Goal: Navigation & Orientation: Find specific page/section

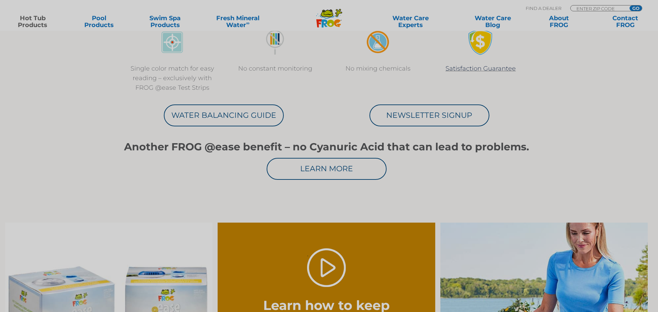
scroll to position [343, 0]
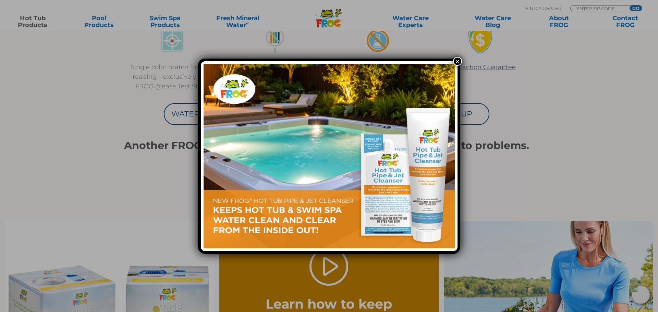
click at [456, 62] on button "×" at bounding box center [457, 61] width 9 height 9
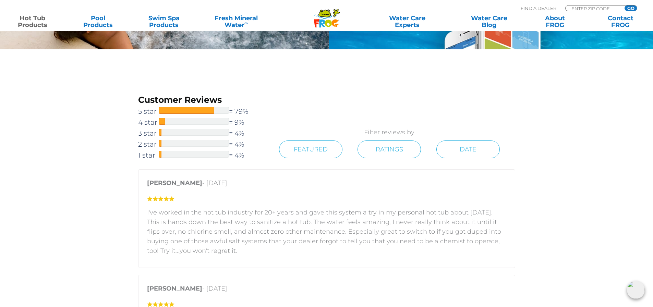
scroll to position [1132, 0]
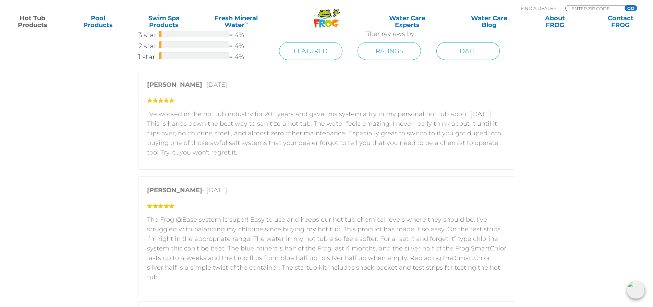
click at [37, 21] on link "Hot Tub Products" at bounding box center [32, 22] width 51 height 14
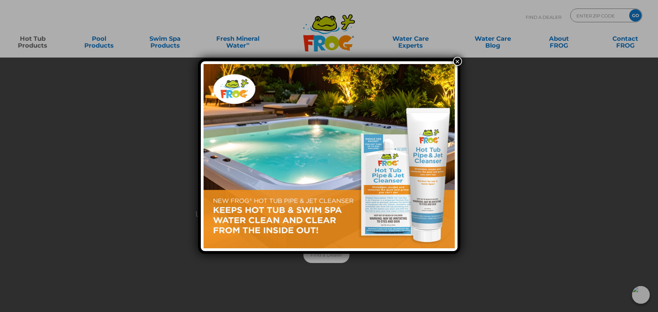
click at [458, 62] on button "×" at bounding box center [457, 61] width 9 height 9
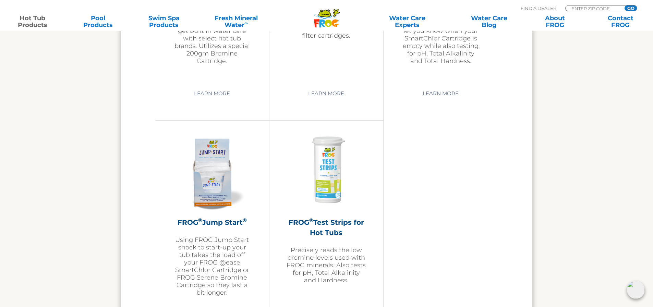
scroll to position [1577, 0]
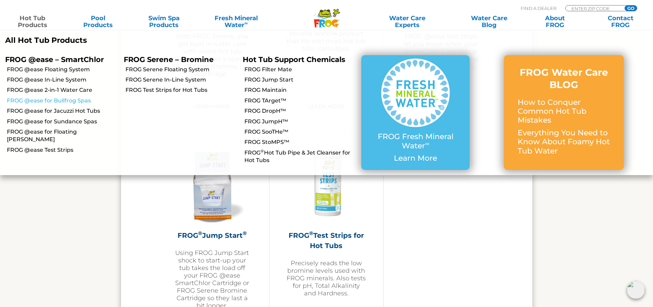
click at [70, 101] on link "FROG @ease for Bullfrog Spas" at bounding box center [63, 101] width 112 height 8
click at [88, 102] on link "FROG @ease for Bullfrog Spas" at bounding box center [63, 101] width 112 height 8
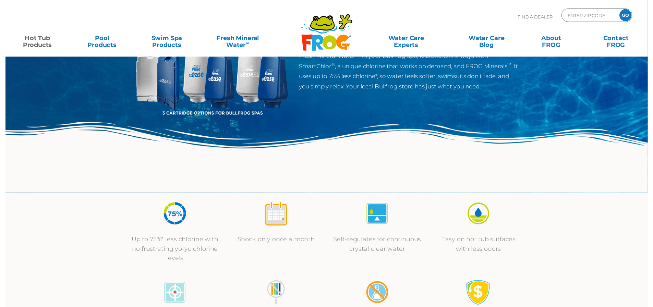
scroll to position [240, 0]
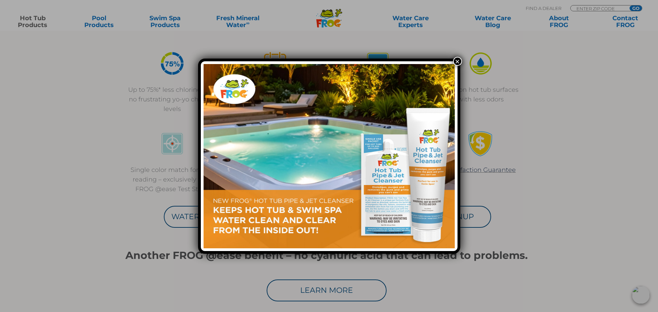
click at [456, 63] on button "×" at bounding box center [457, 61] width 9 height 9
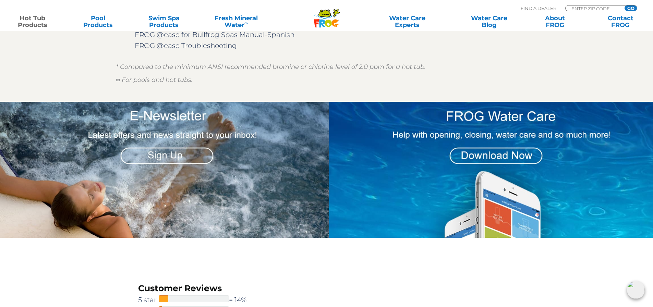
scroll to position [1132, 0]
